Goal: Navigation & Orientation: Find specific page/section

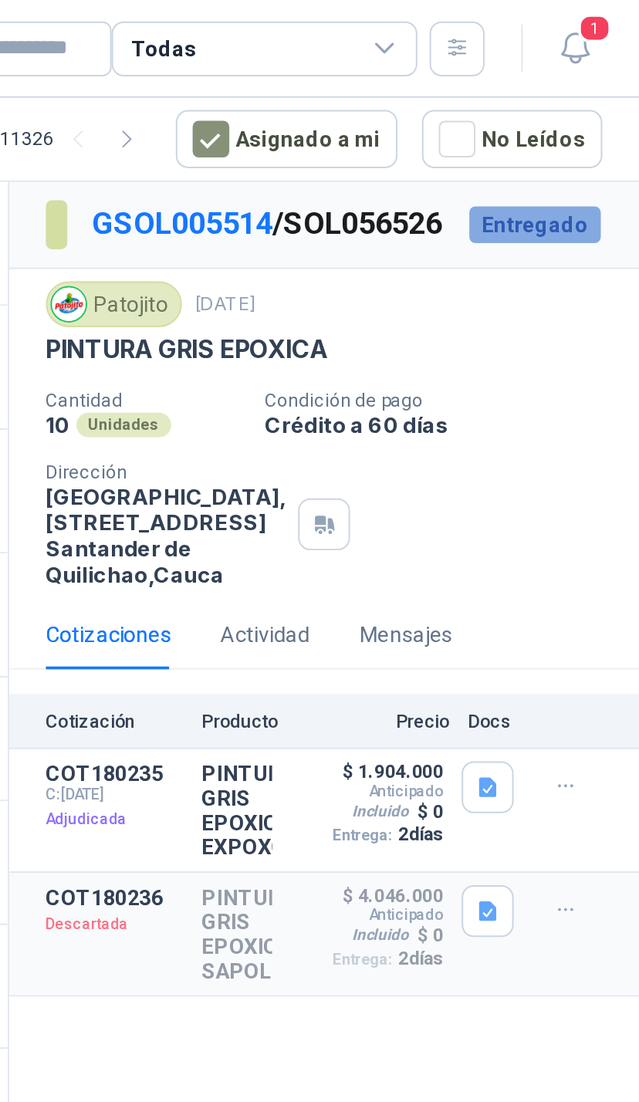
click at [608, 13] on span "1" at bounding box center [616, 14] width 17 height 15
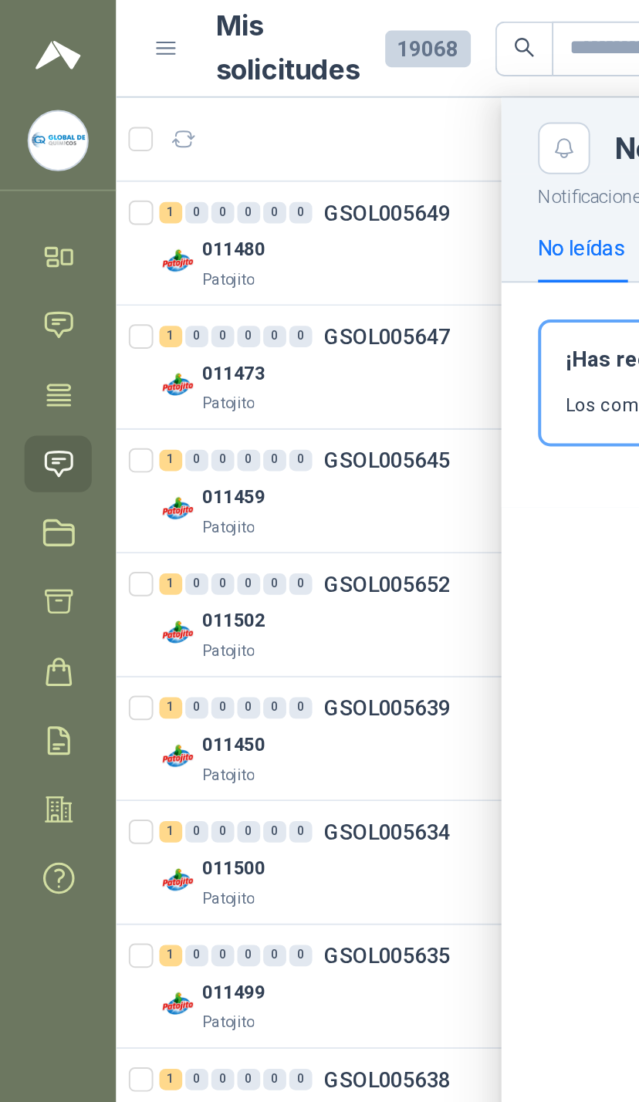
click at [29, 127] on icon at bounding box center [25, 127] width 5 height 4
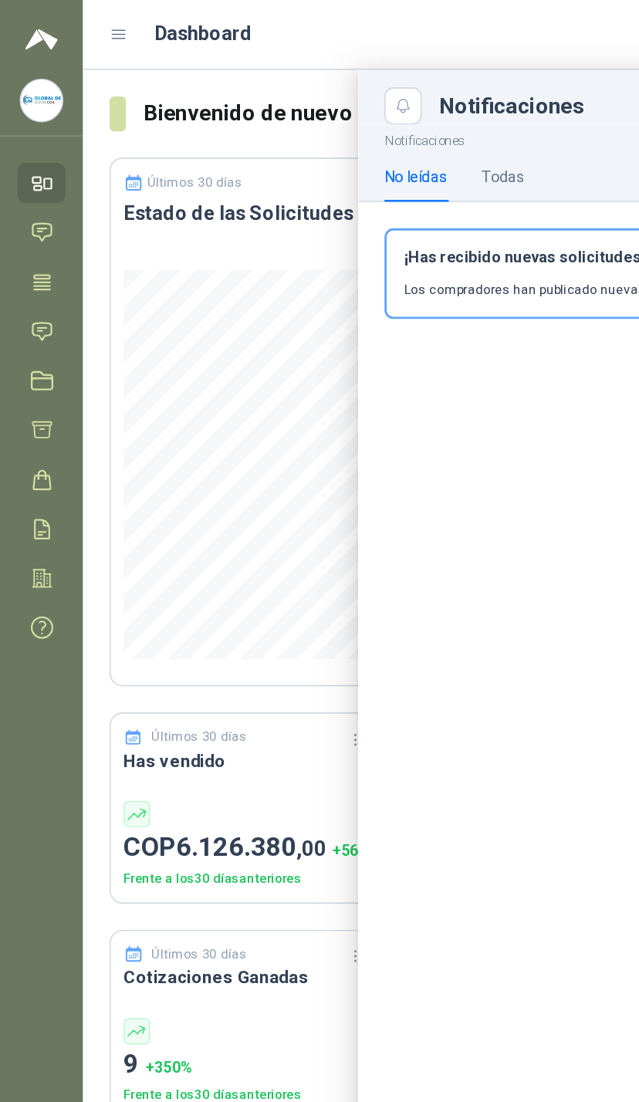
click at [32, 225] on link "Solicitudes" at bounding box center [29, 234] width 34 height 29
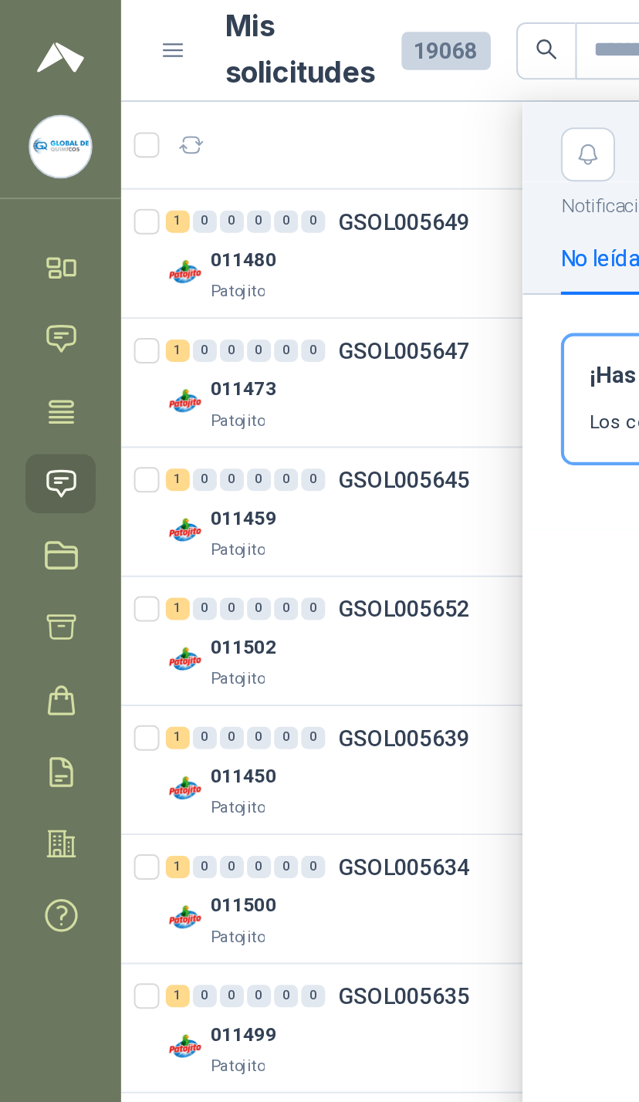
click at [229, 118] on div at bounding box center [349, 575] width 580 height 1053
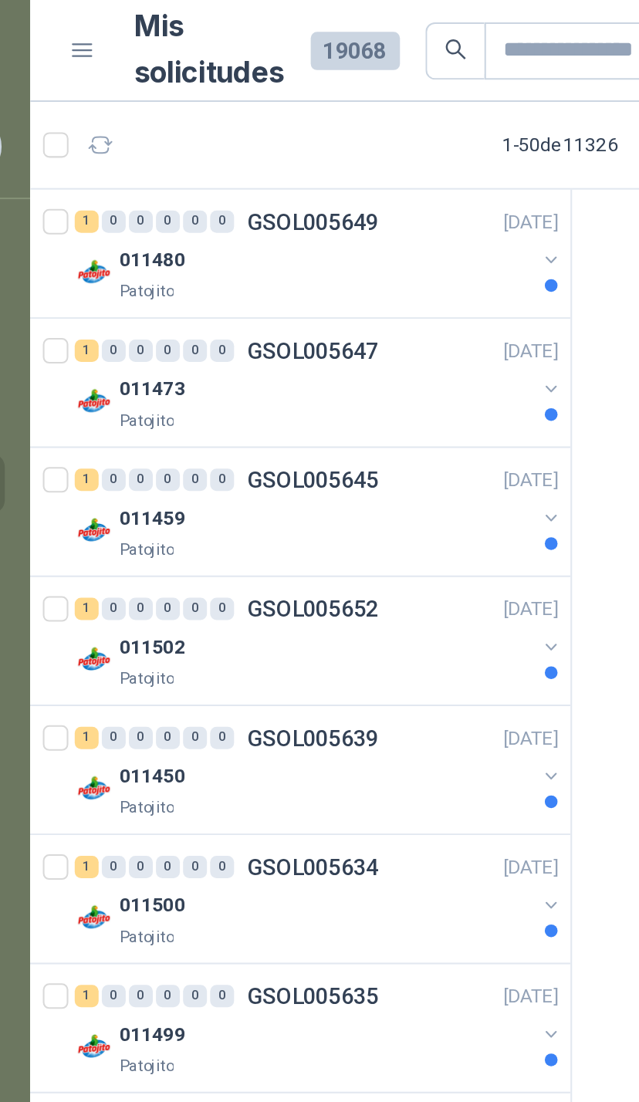
click at [305, 124] on button "button" at bounding box center [311, 126] width 12 height 12
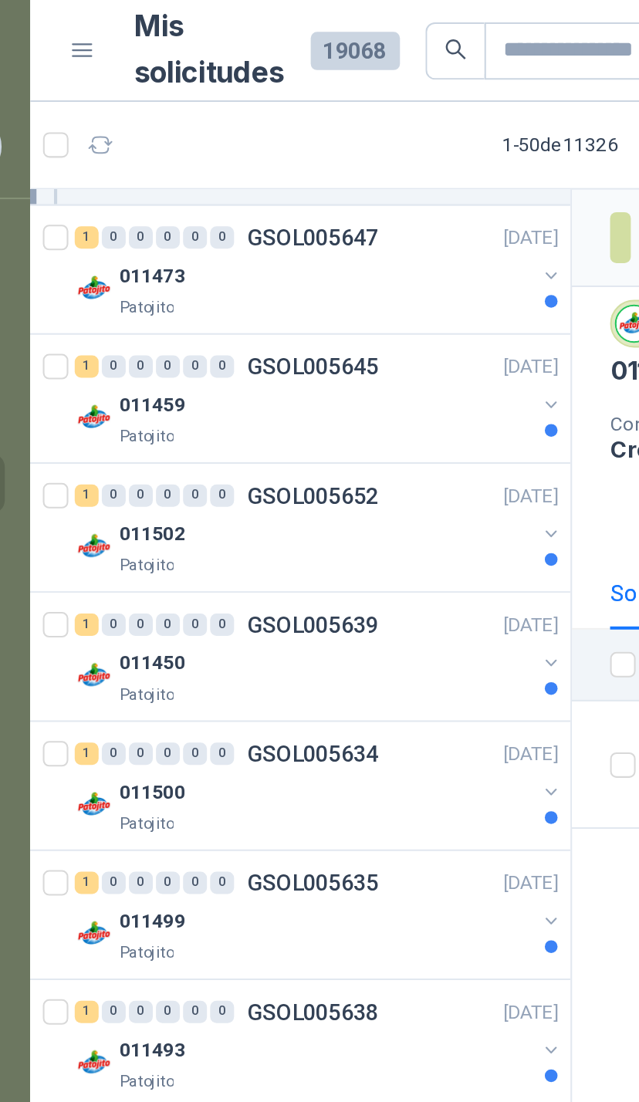
scroll to position [122, 0]
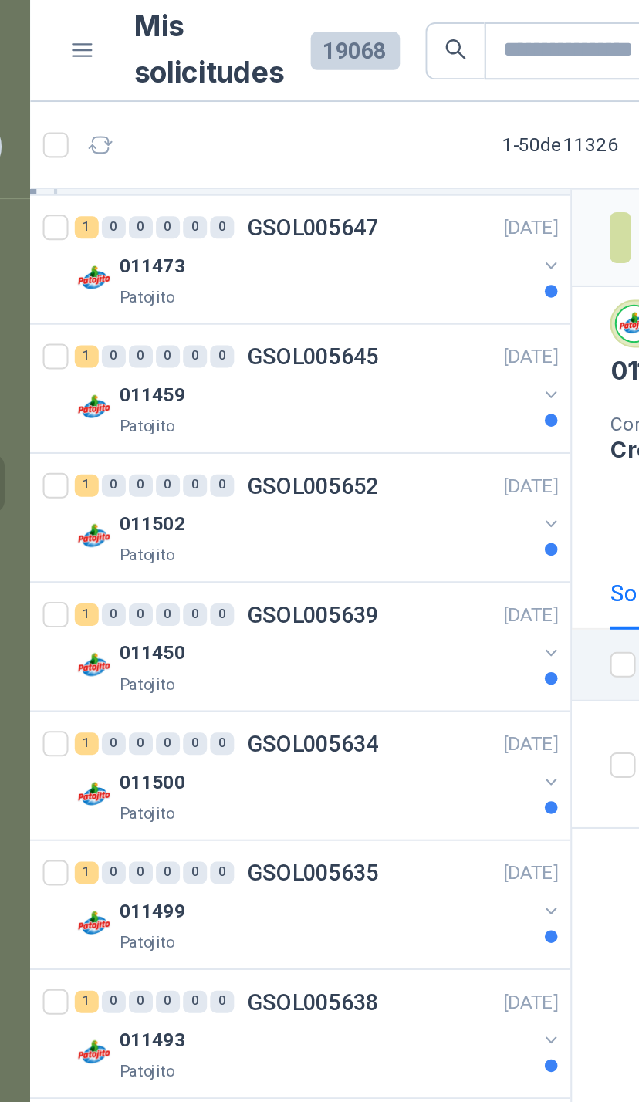
click at [305, 123] on button "button" at bounding box center [311, 129] width 12 height 12
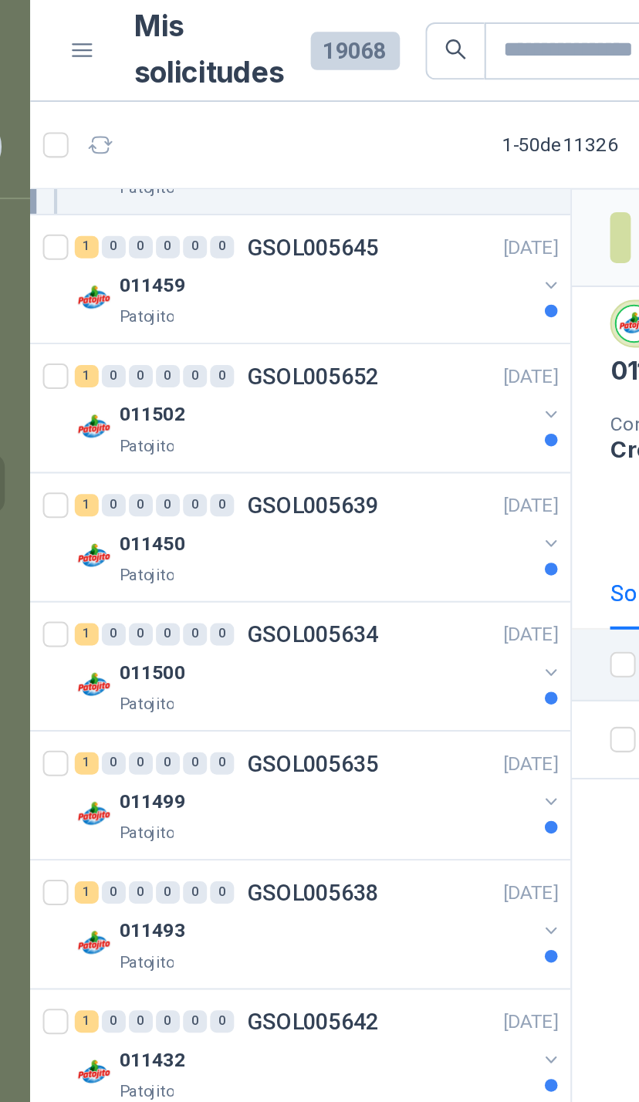
scroll to position [246, 0]
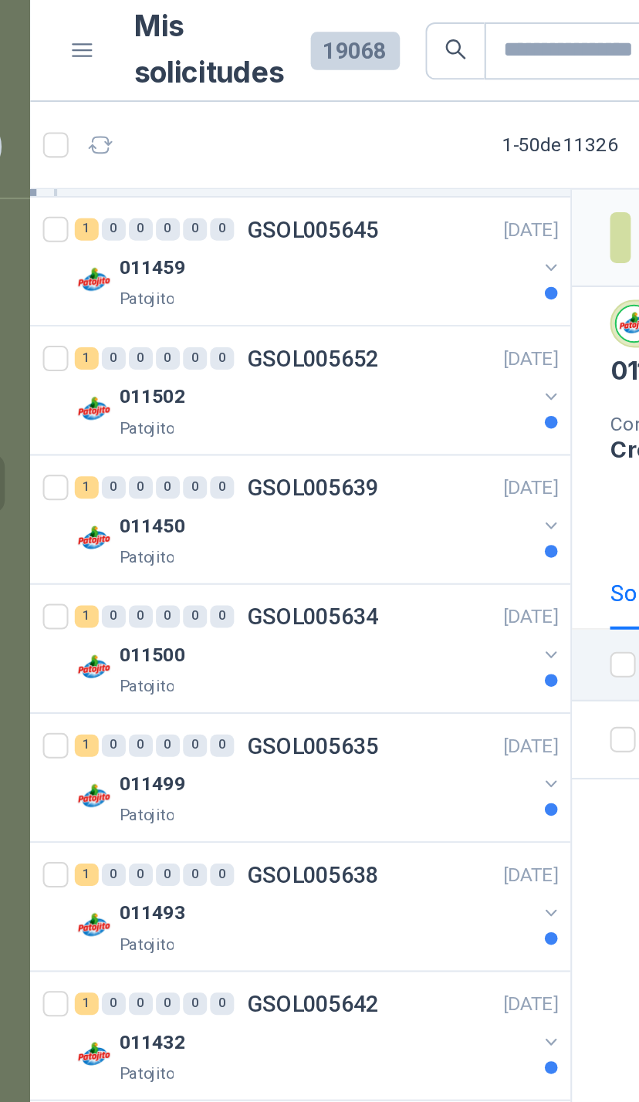
click at [305, 131] on button "button" at bounding box center [311, 129] width 12 height 12
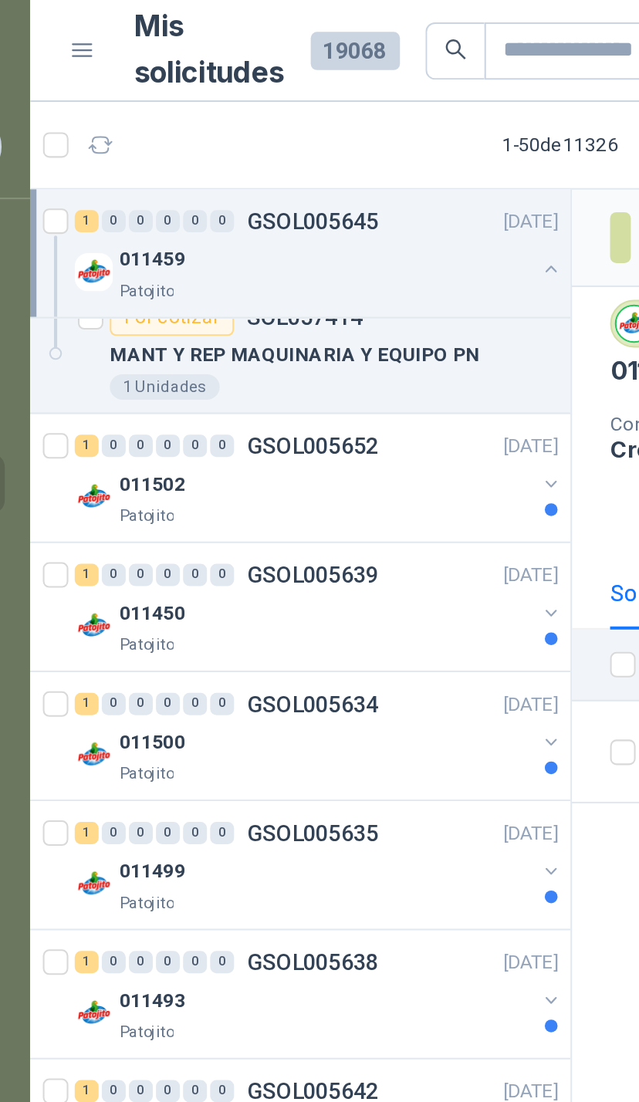
scroll to position [233, 0]
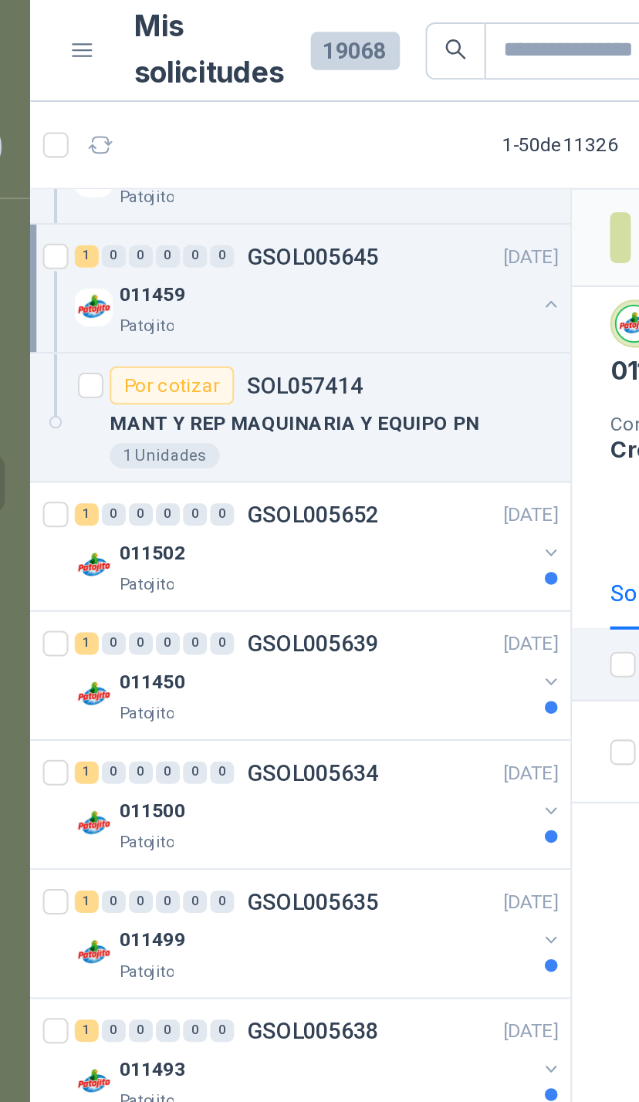
click at [305, 262] on button "button" at bounding box center [311, 268] width 12 height 12
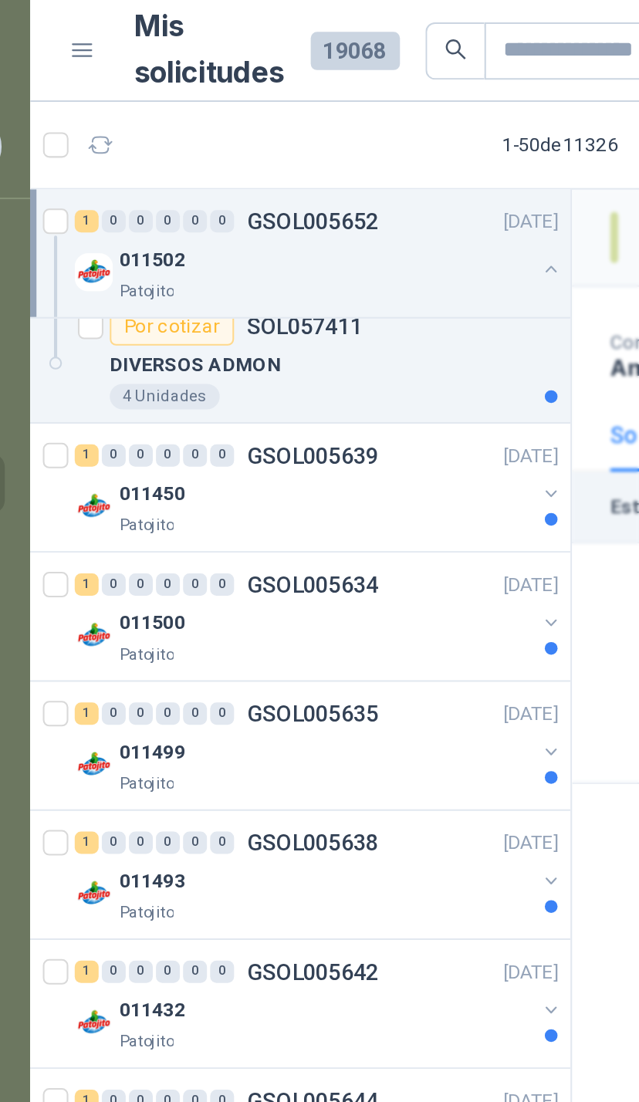
scroll to position [387, 0]
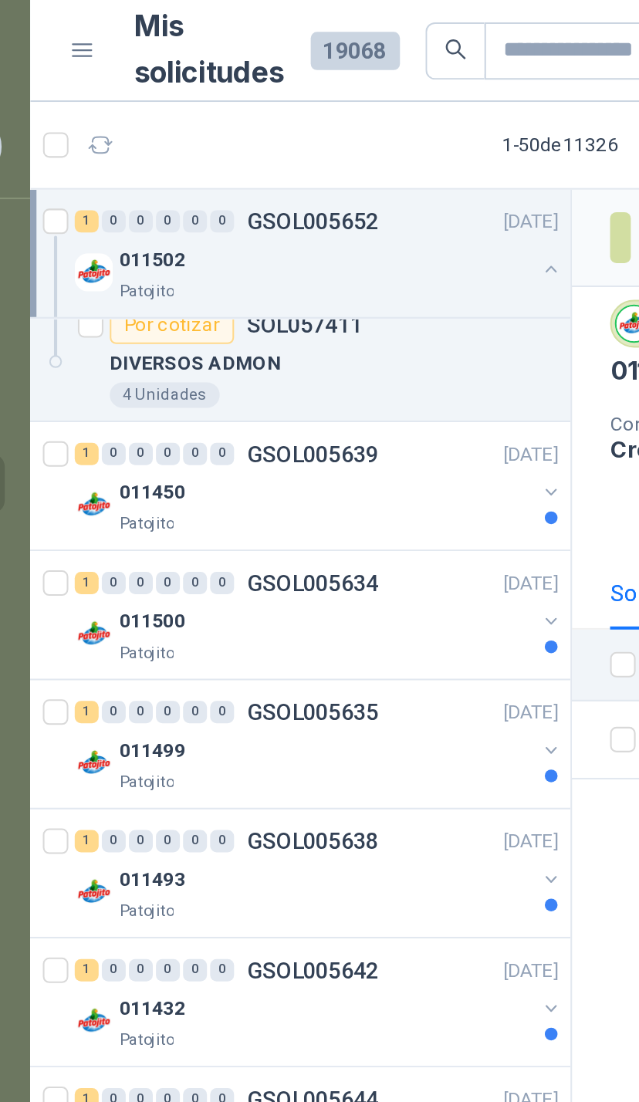
click at [305, 235] on button "button" at bounding box center [311, 238] width 12 height 12
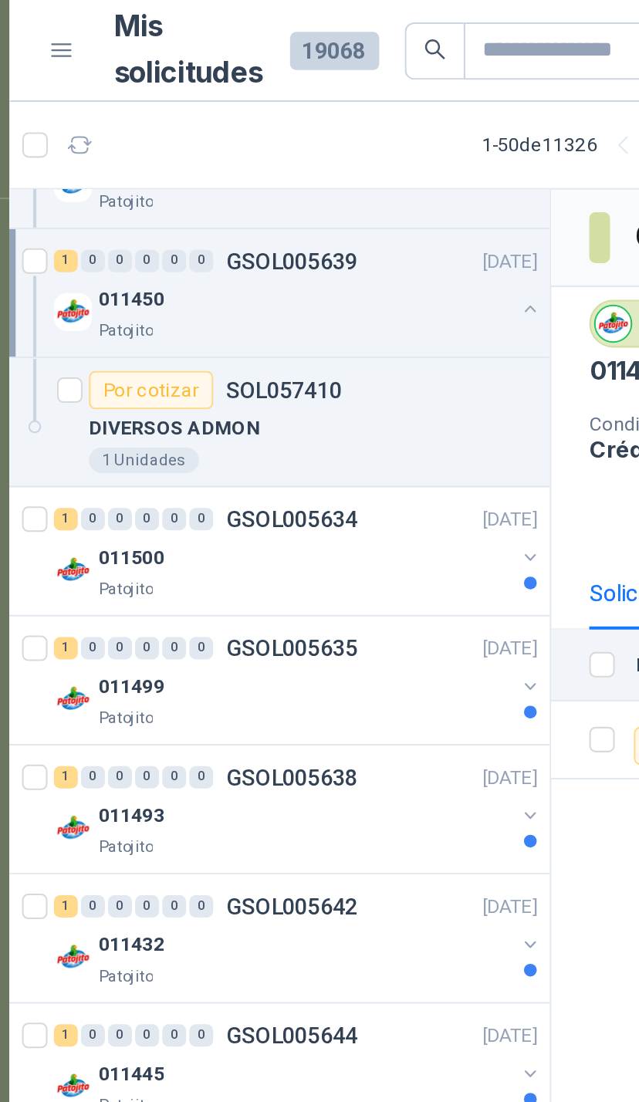
scroll to position [510, 0]
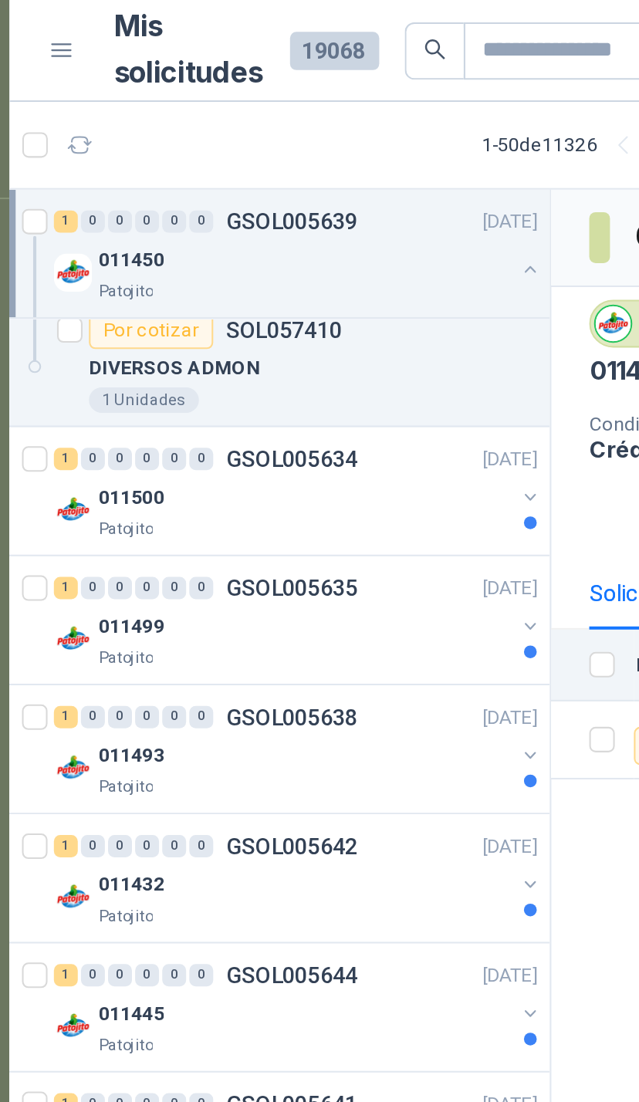
click at [305, 242] on button "button" at bounding box center [311, 241] width 12 height 12
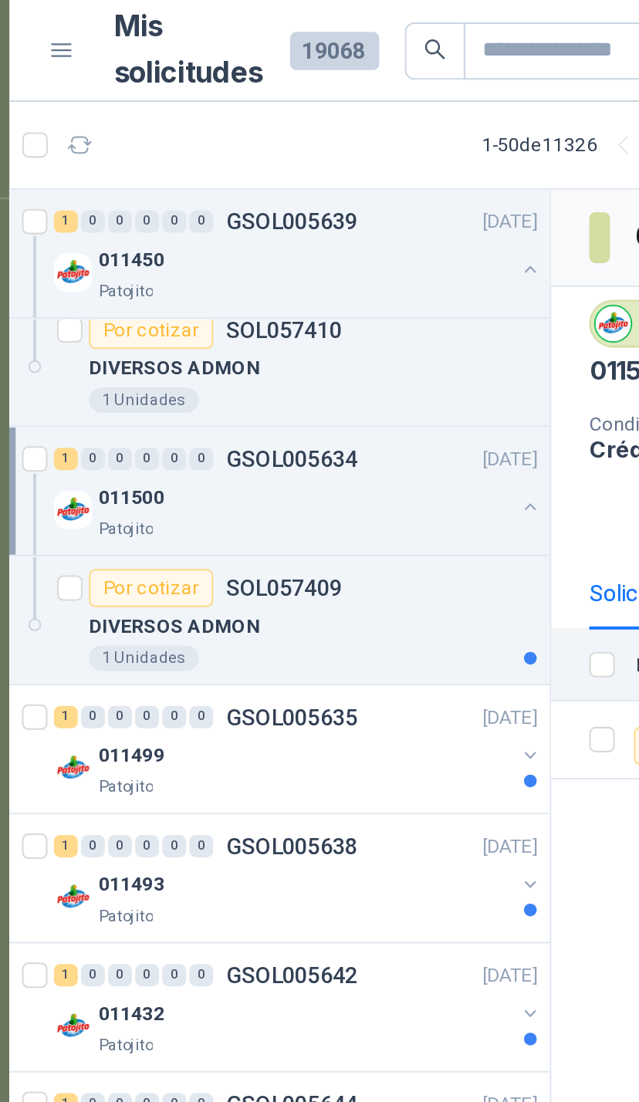
scroll to position [661, 0]
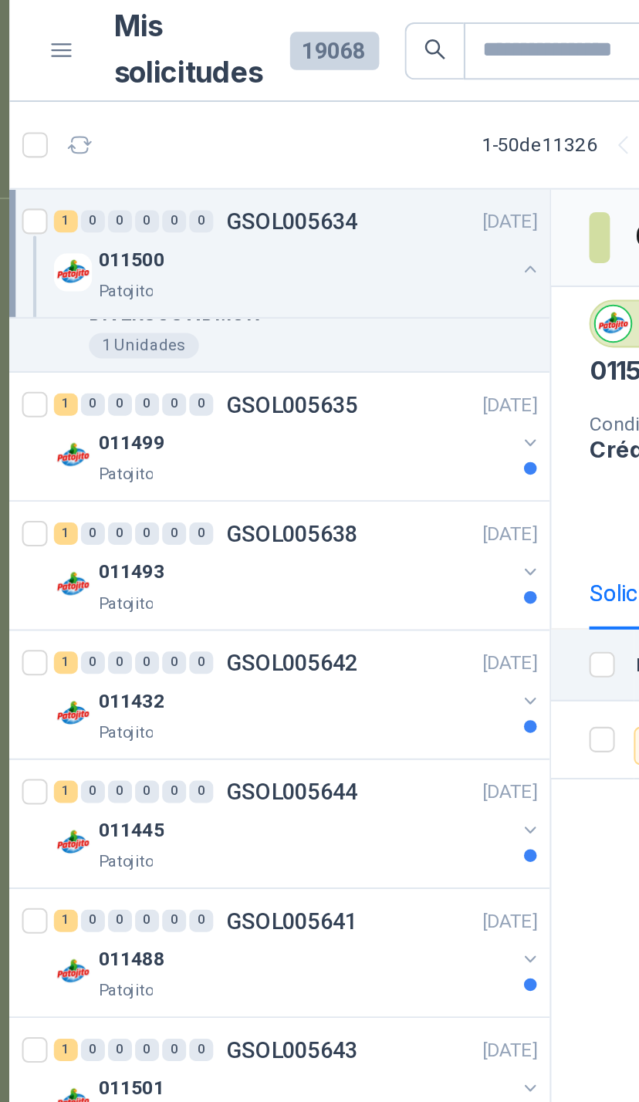
click at [305, 210] on button "button" at bounding box center [311, 214] width 12 height 12
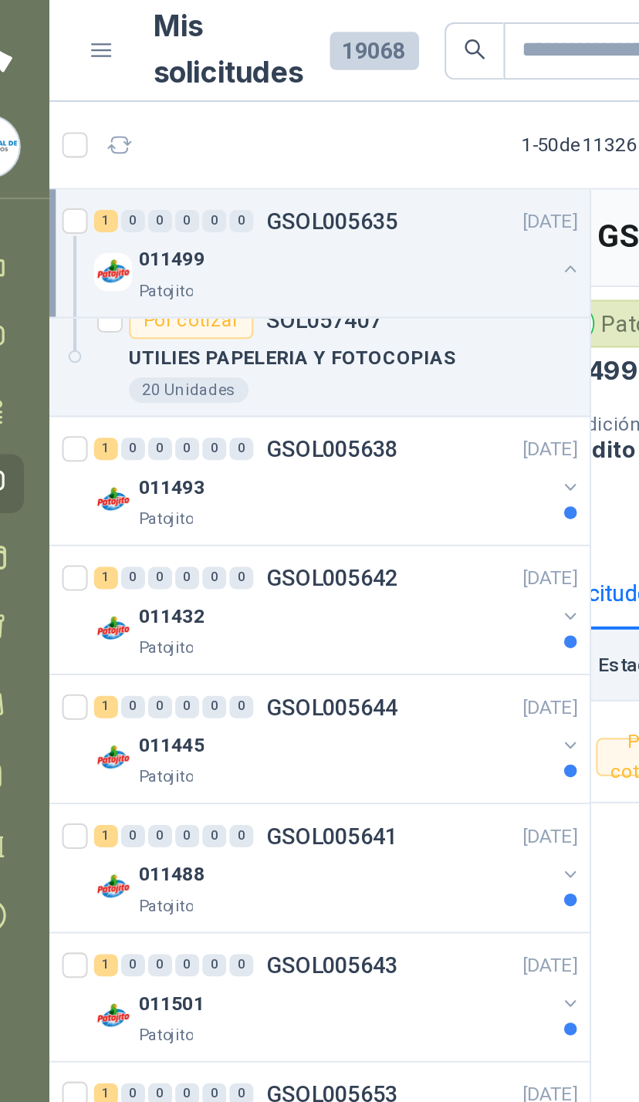
scroll to position [770, 0]
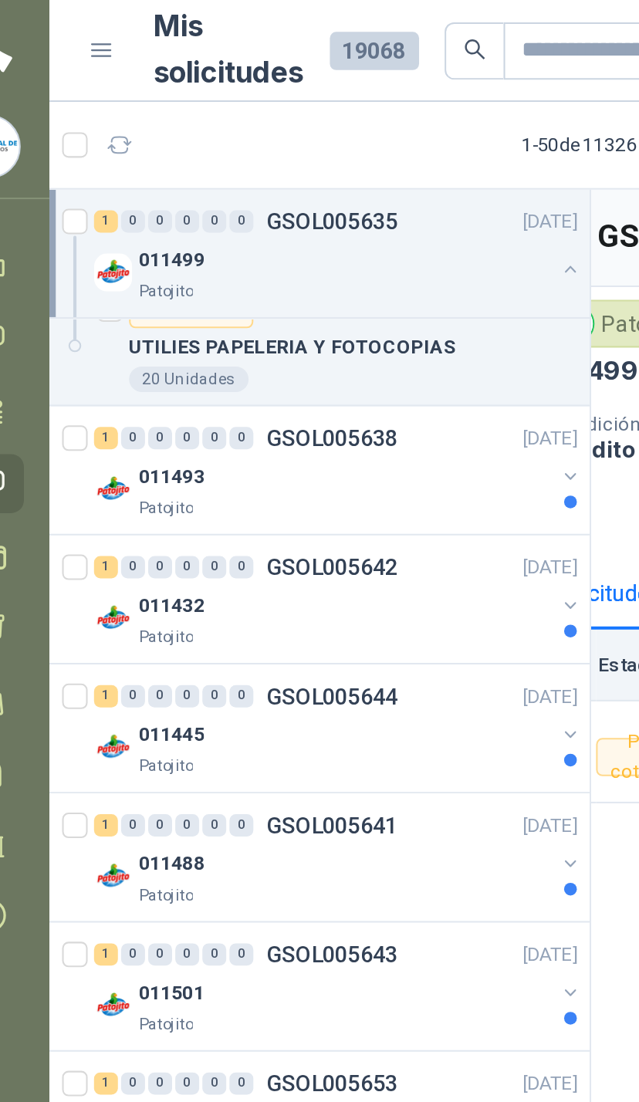
click at [305, 228] on button "button" at bounding box center [311, 231] width 12 height 12
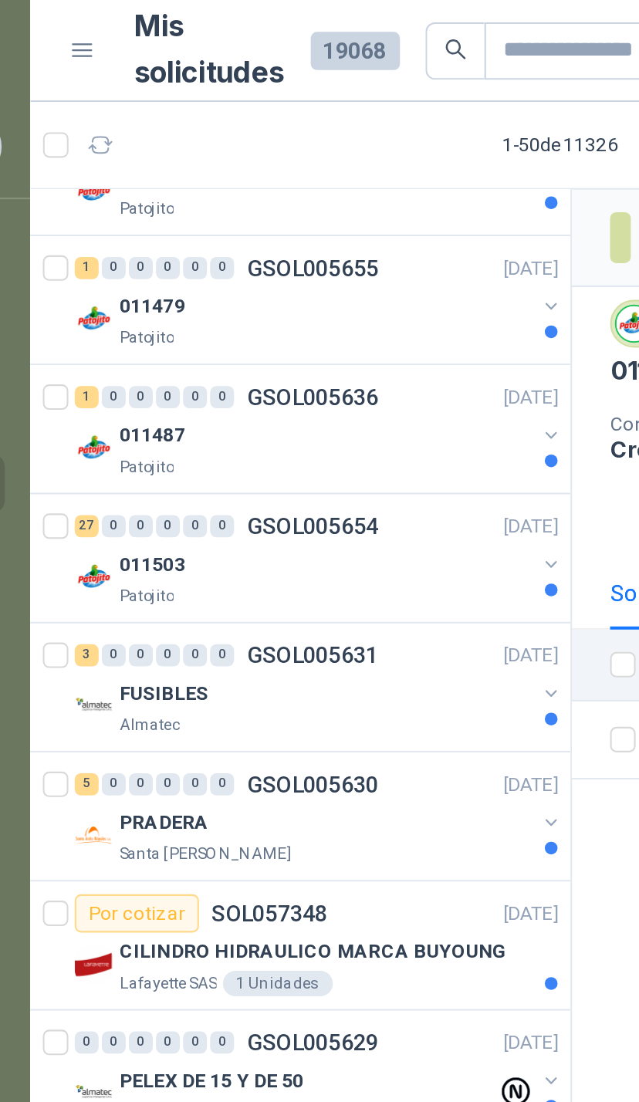
scroll to position [1561, 0]
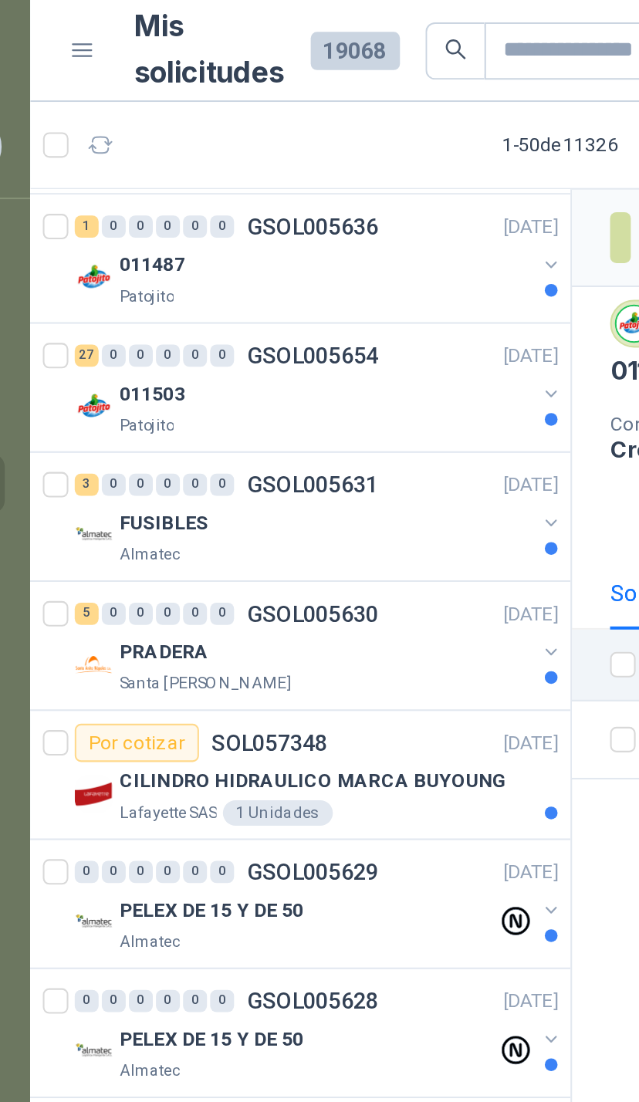
click at [305, 188] on button "button" at bounding box center [311, 190] width 12 height 12
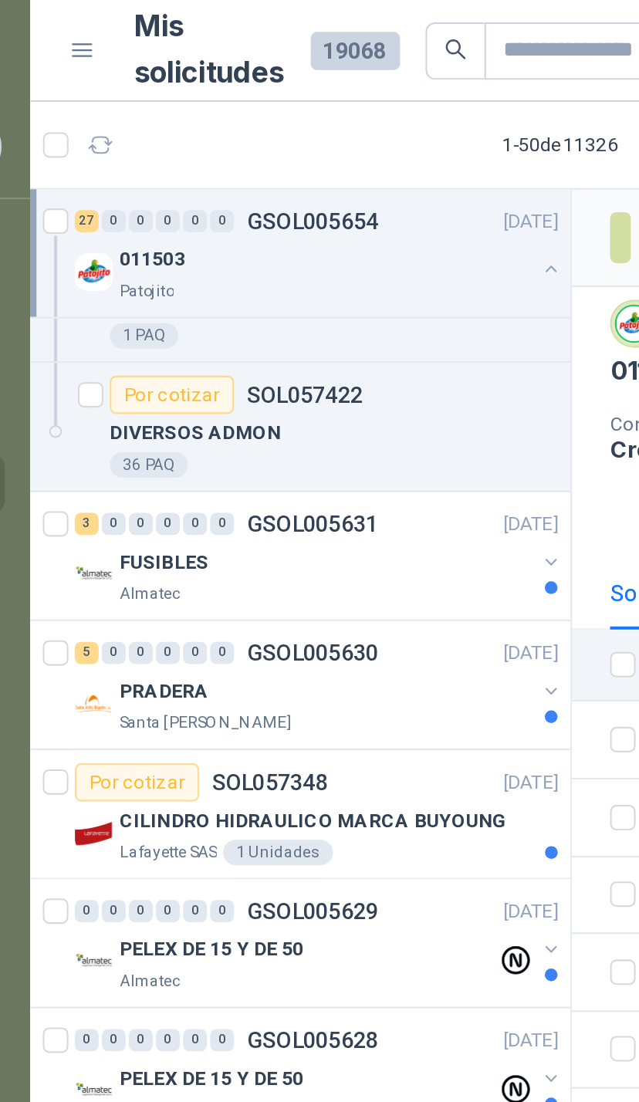
scroll to position [3294, 0]
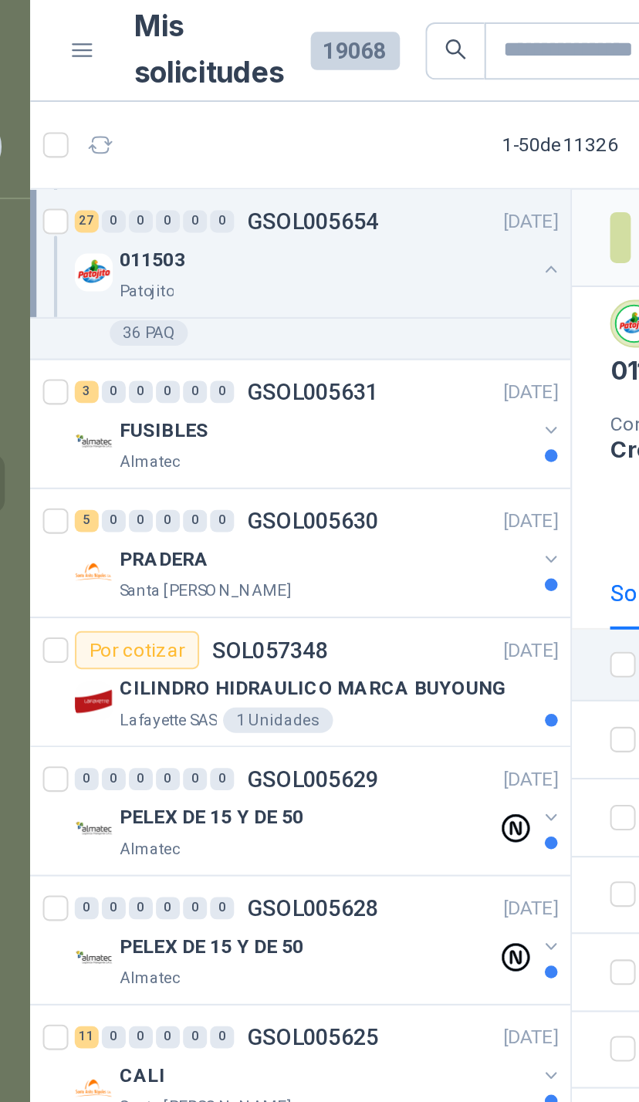
click at [305, 208] on button "button" at bounding box center [311, 208] width 12 height 12
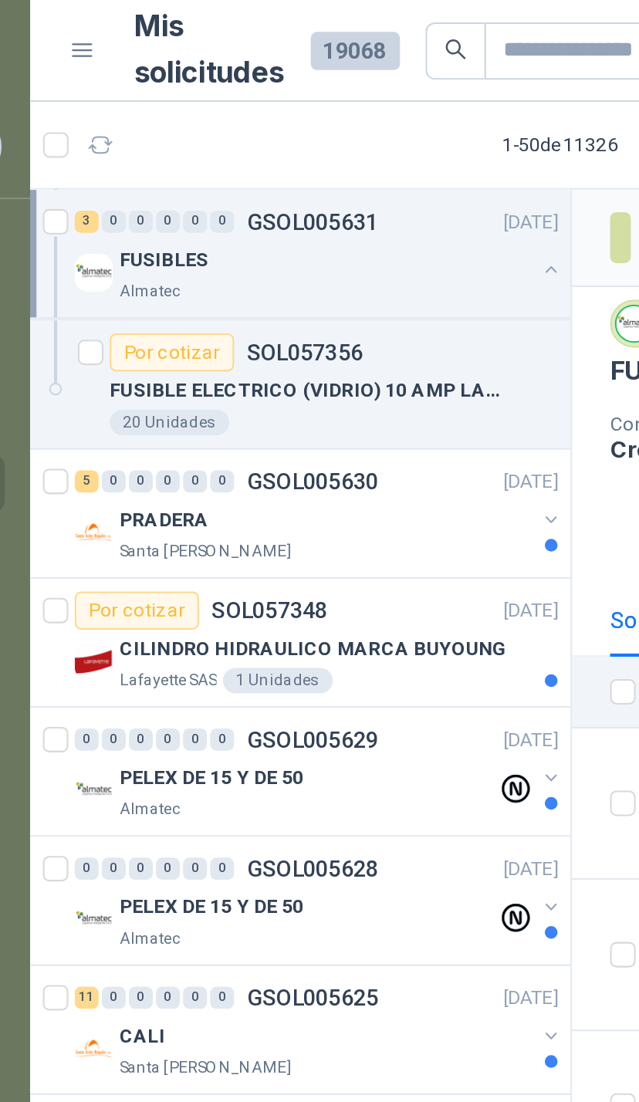
scroll to position [3557, 0]
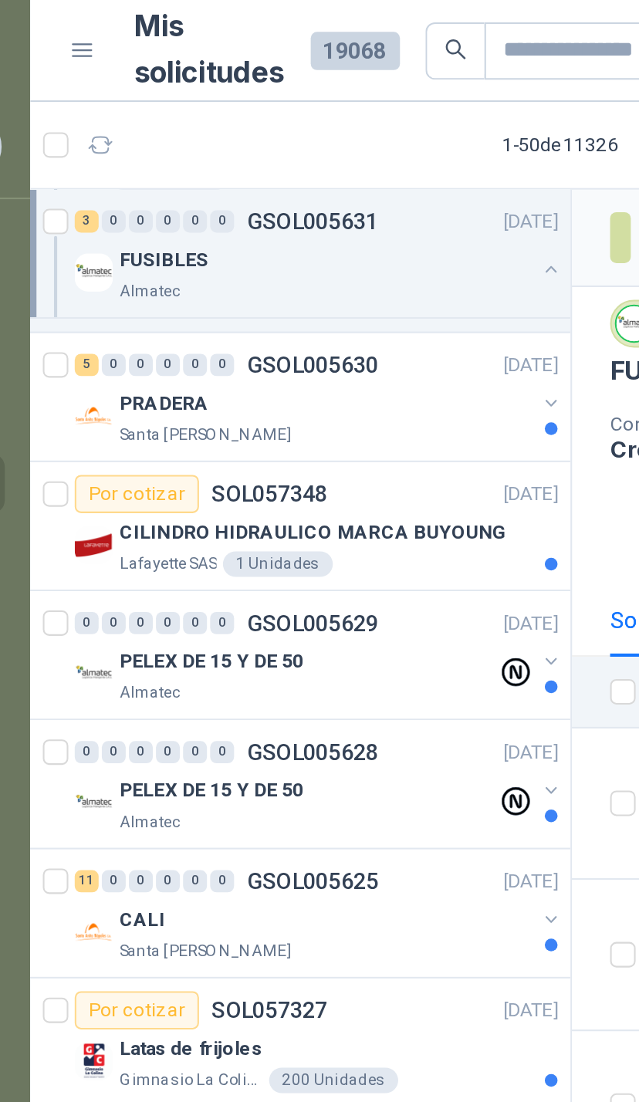
click at [305, 189] on button "button" at bounding box center [311, 195] width 12 height 12
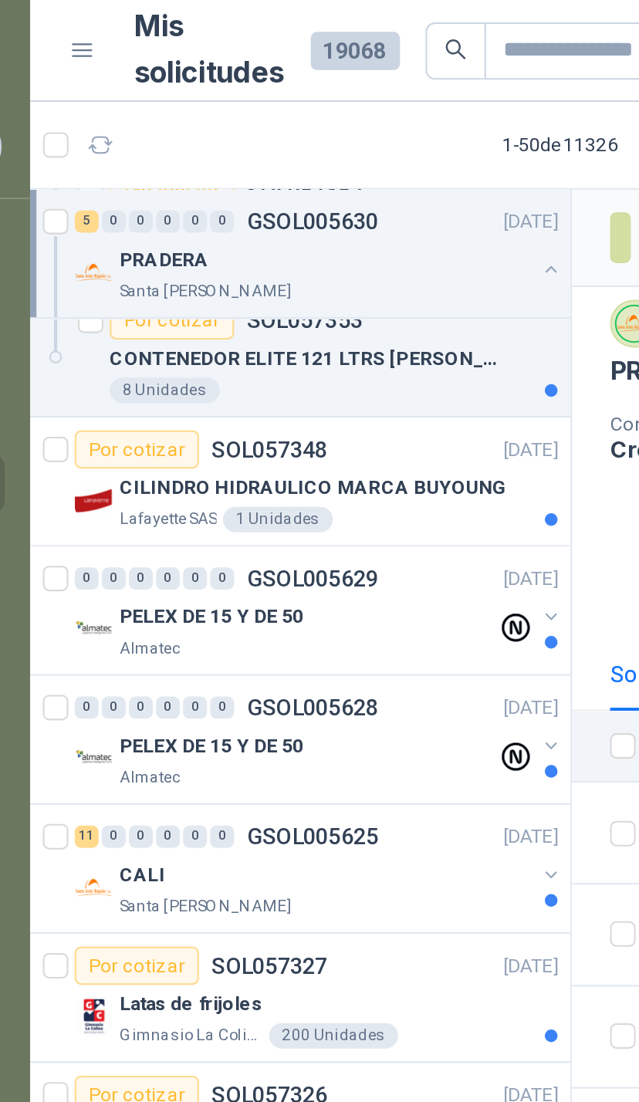
scroll to position [3897, 0]
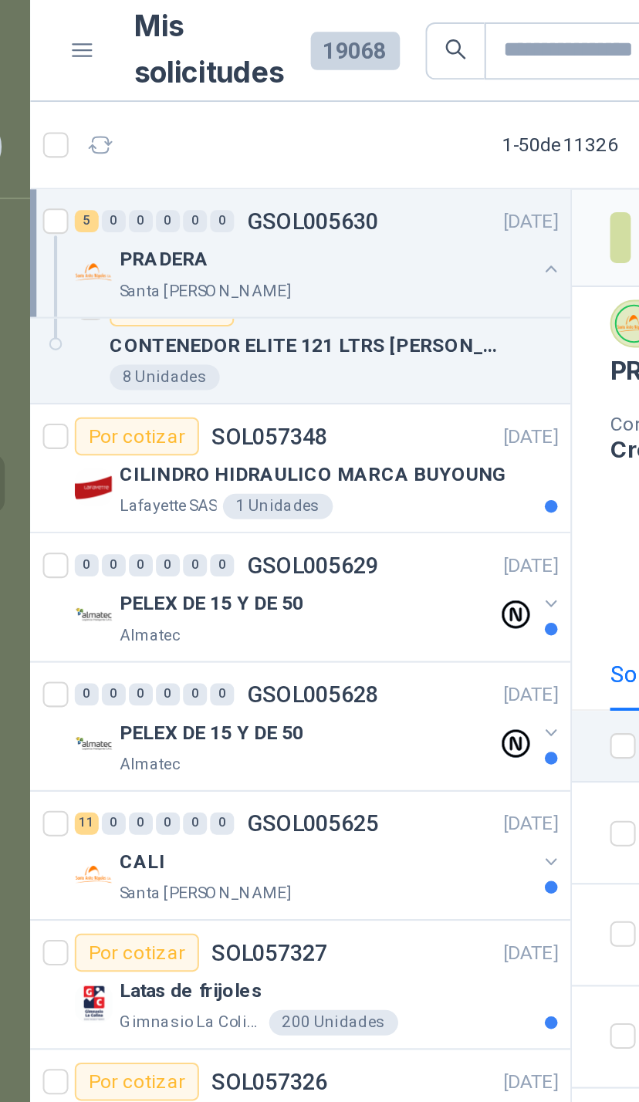
click at [262, 226] on div "CILINDRO HIDRAULICO MARCA BUYOUNG" at bounding box center [208, 230] width 212 height 19
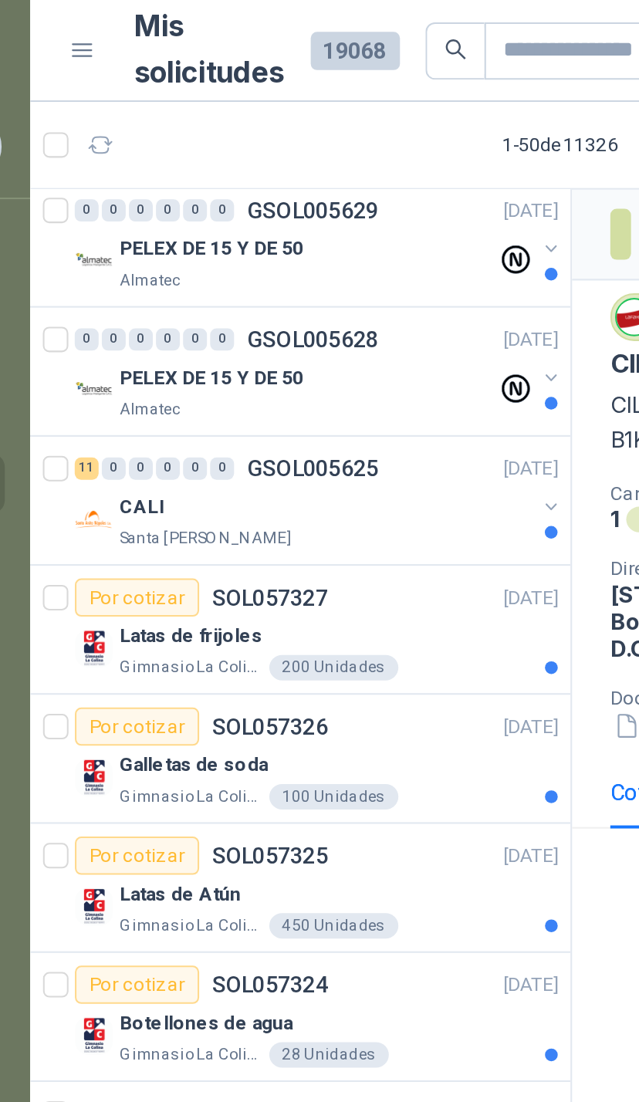
scroll to position [4068, 0]
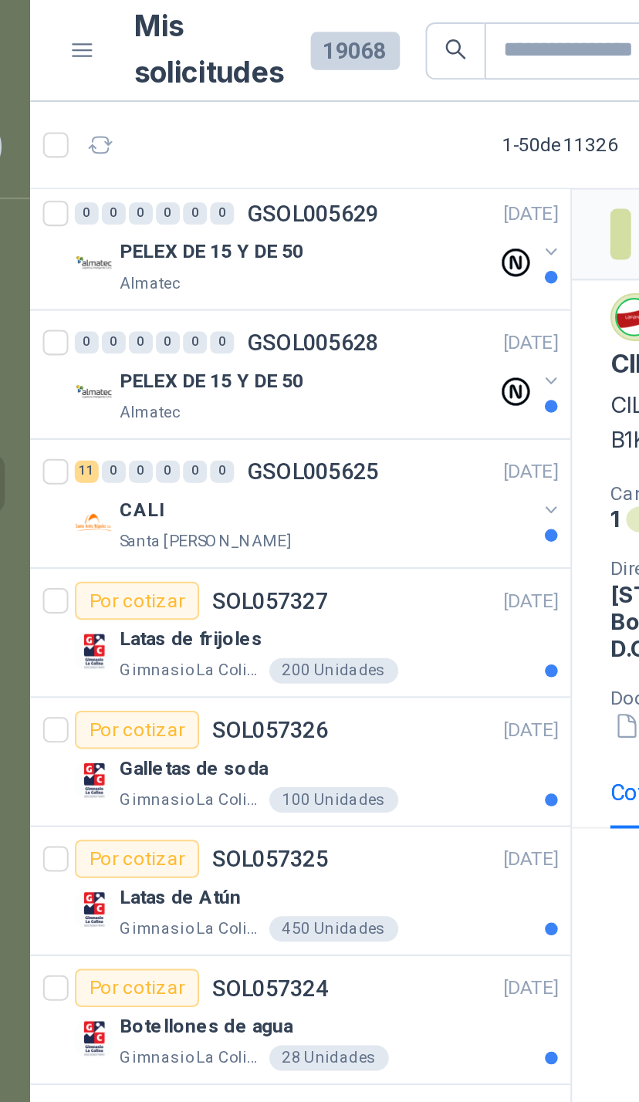
click at [305, 248] on button "button" at bounding box center [311, 247] width 12 height 12
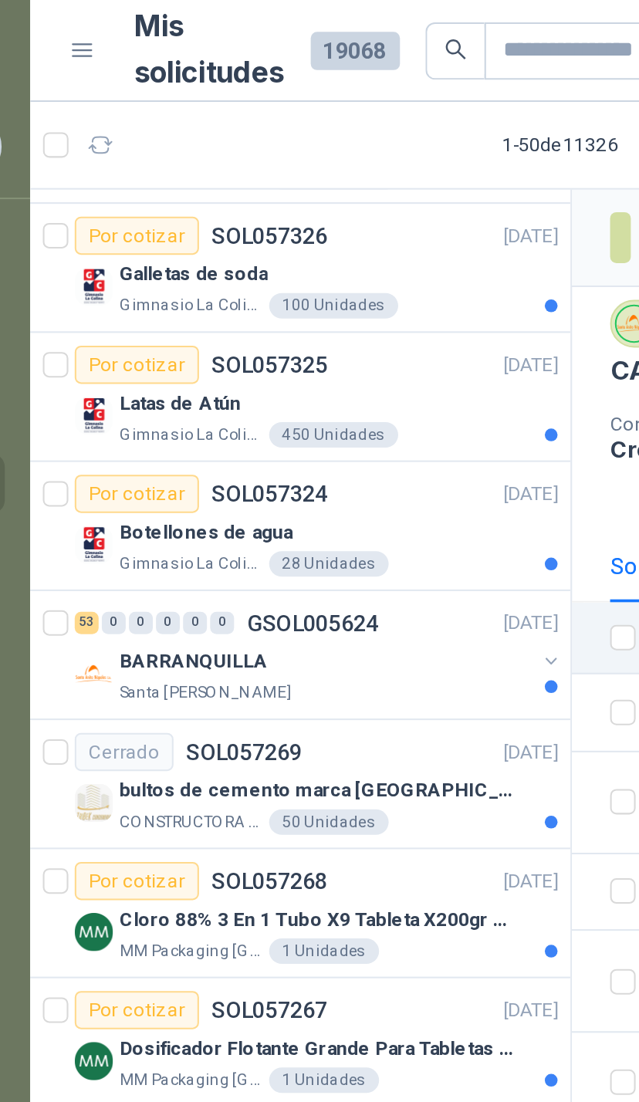
scroll to position [4994, 0]
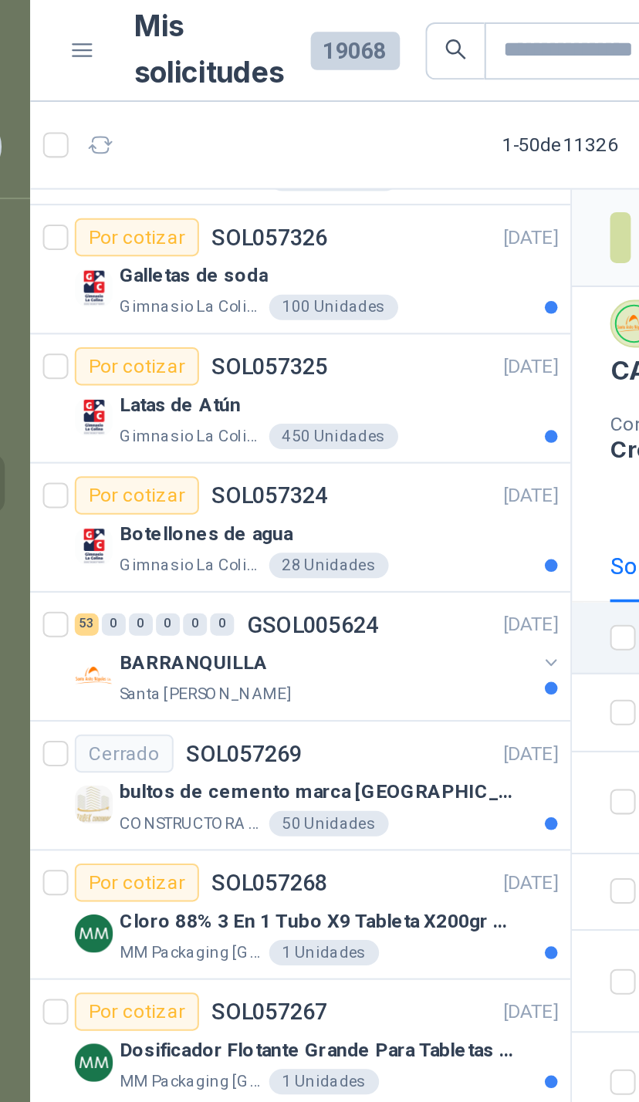
click at [256, 133] on div "Galletas de soda" at bounding box center [208, 133] width 212 height 19
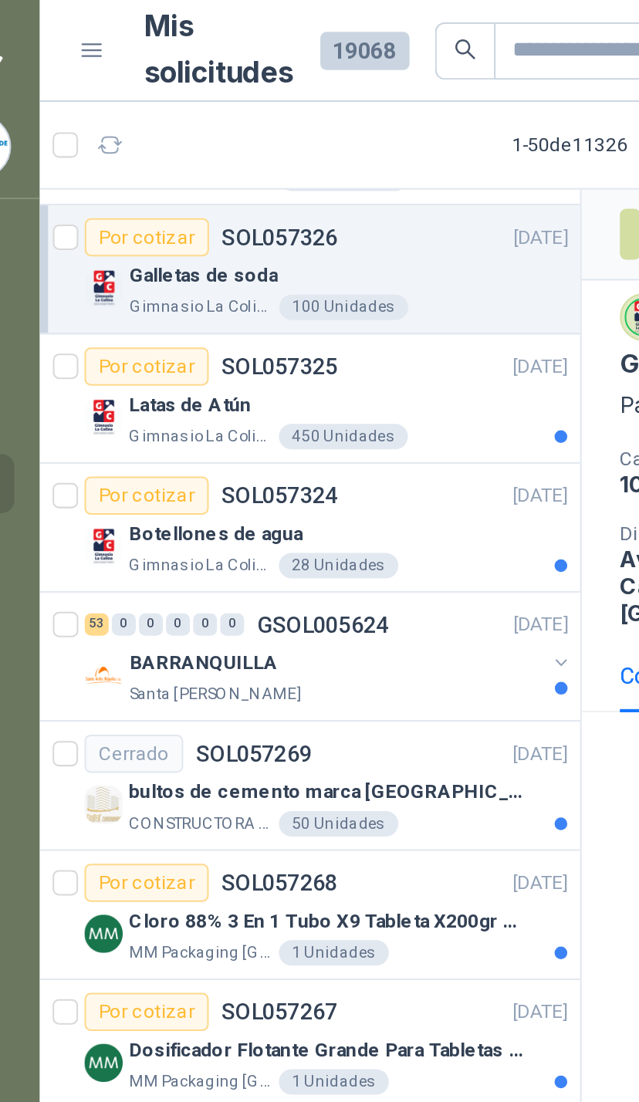
click at [242, 188] on div "Latas de Atún" at bounding box center [208, 196] width 212 height 19
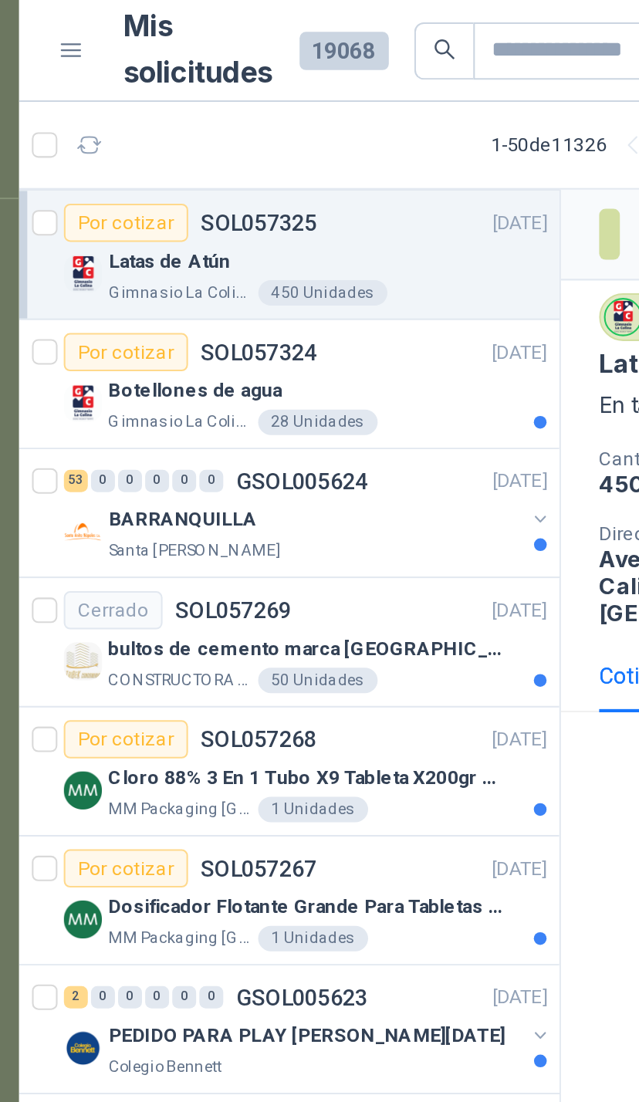
scroll to position [5107, 0]
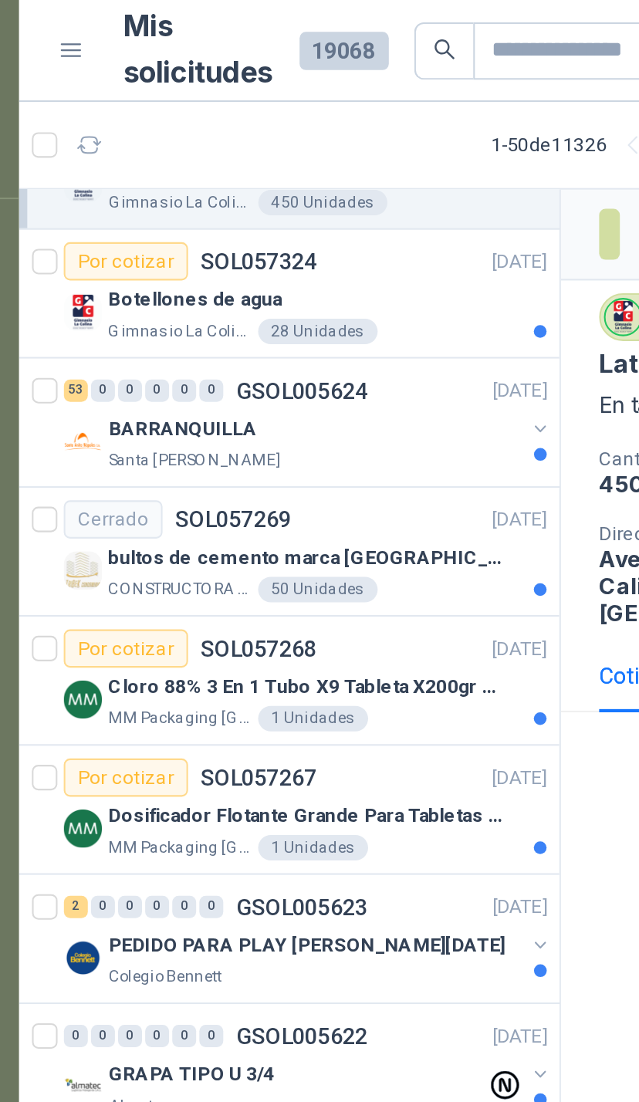
click at [305, 211] on button "button" at bounding box center [311, 207] width 12 height 12
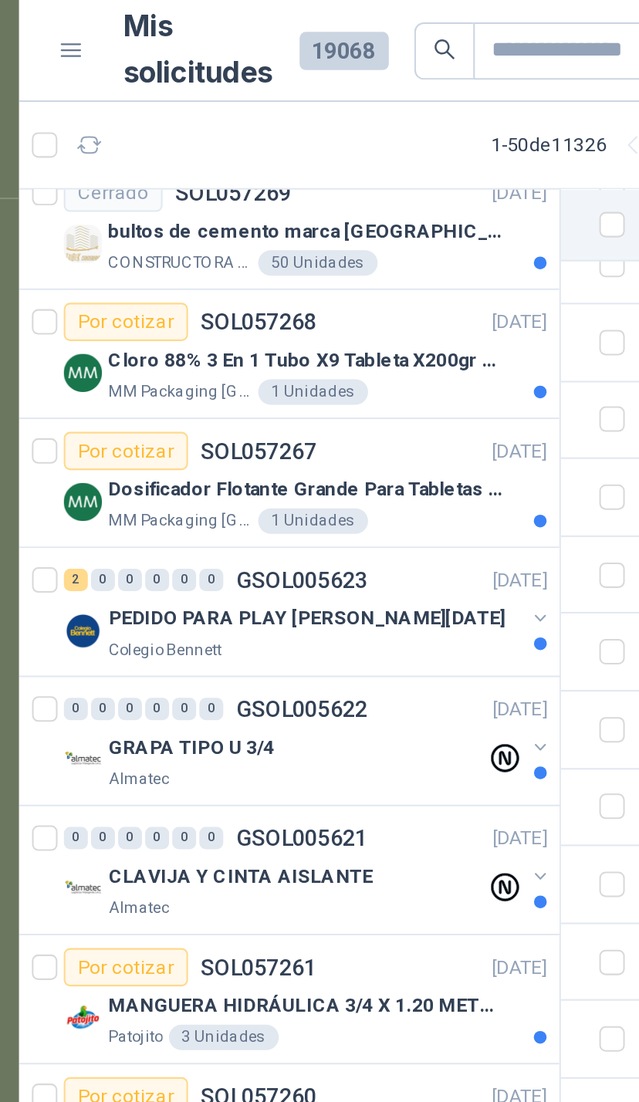
scroll to position [8579, 0]
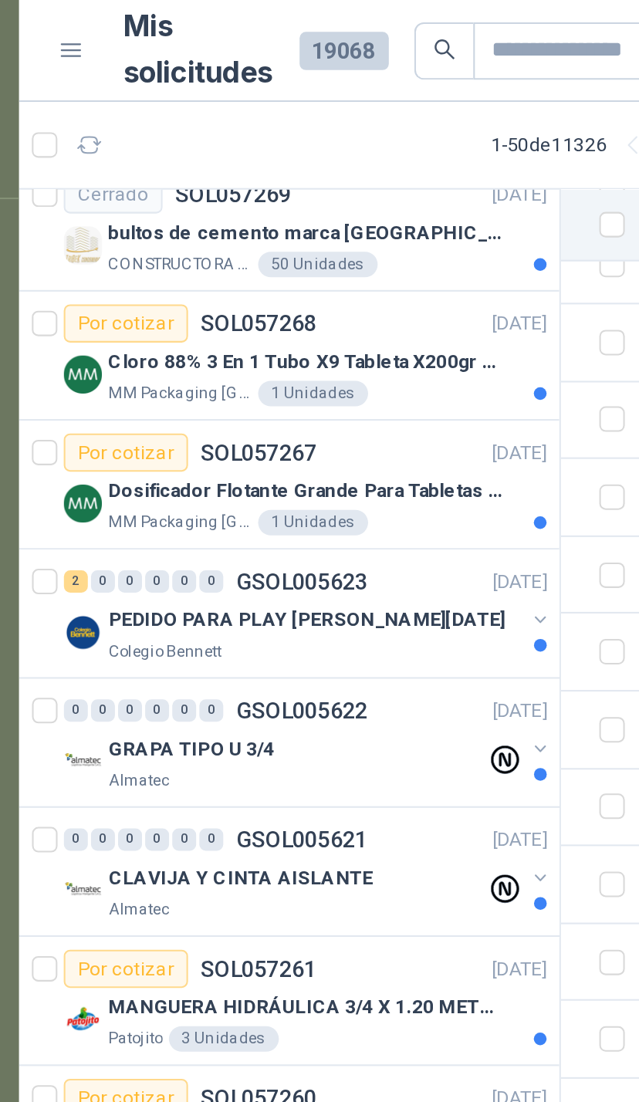
click at [305, 296] on button "button" at bounding box center [311, 300] width 12 height 12
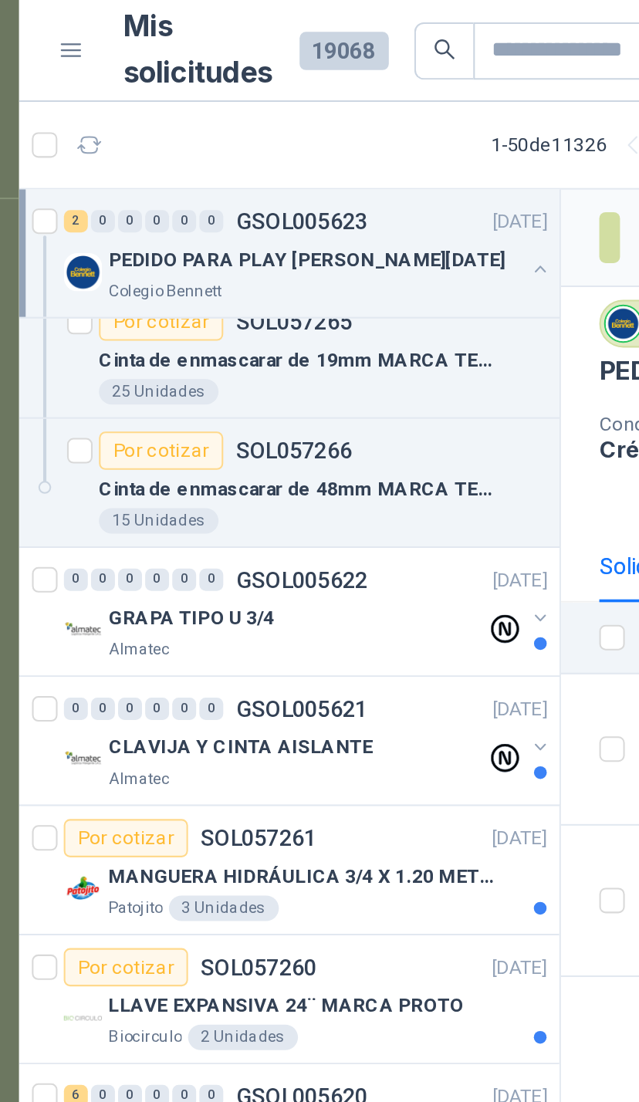
scroll to position [8767, 0]
